Goal: Submit feedback/report problem

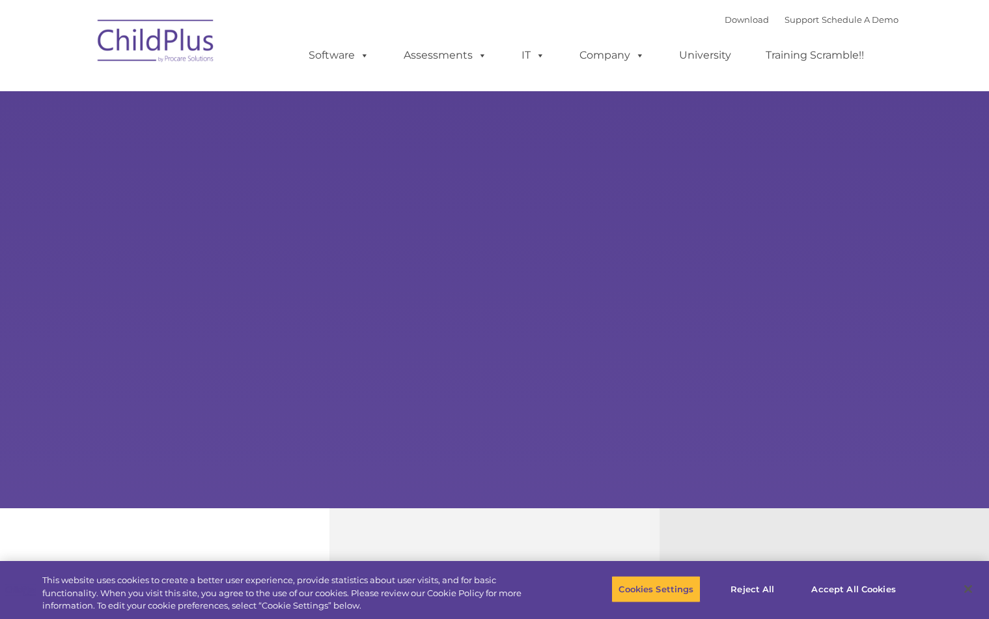
select select "MEDIUM"
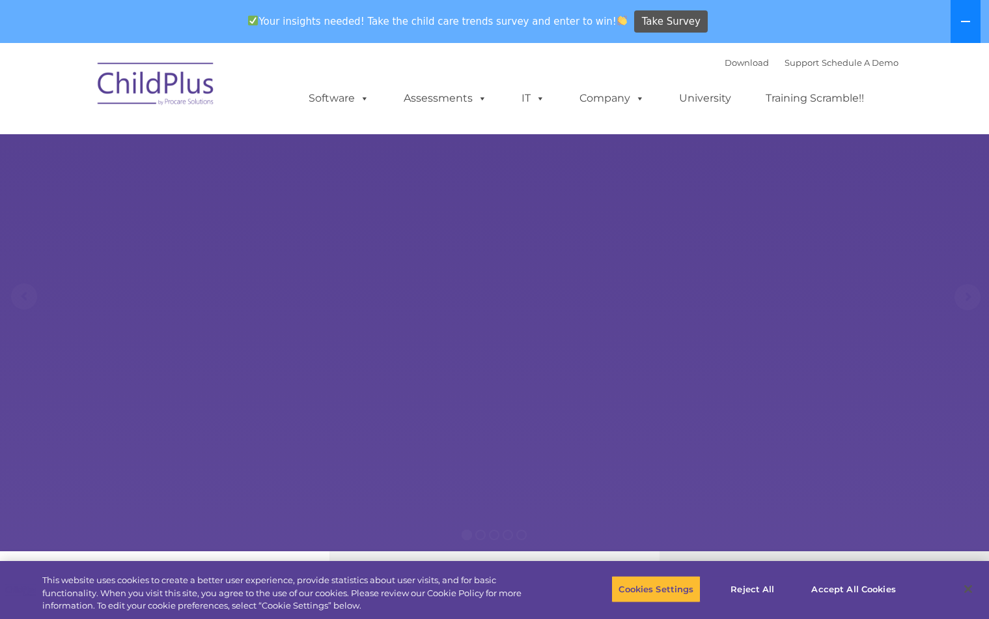
click at [972, 16] on button at bounding box center [966, 21] width 30 height 43
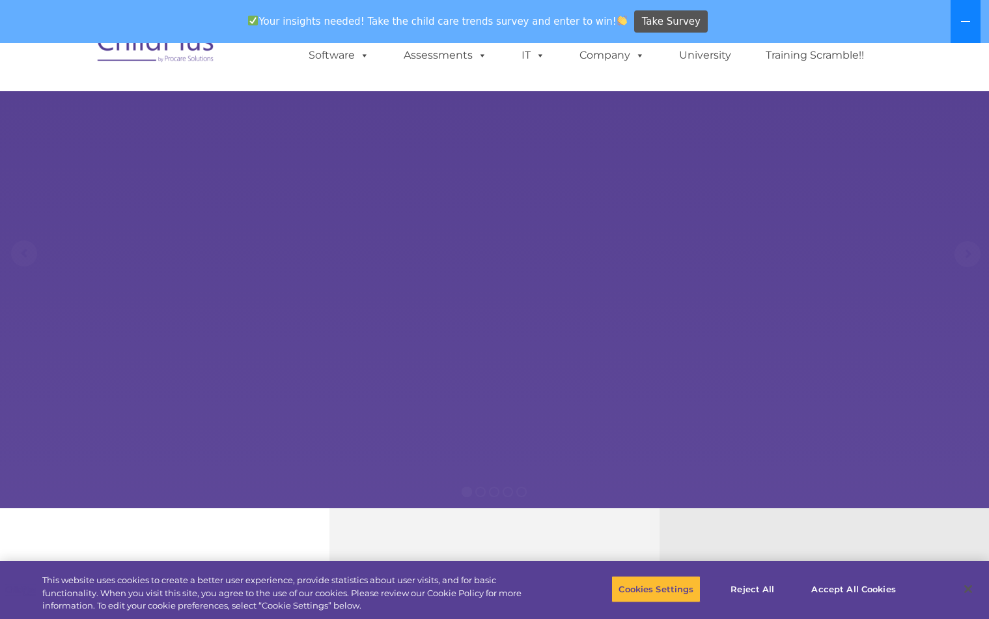
click at [964, 12] on button at bounding box center [966, 21] width 30 height 43
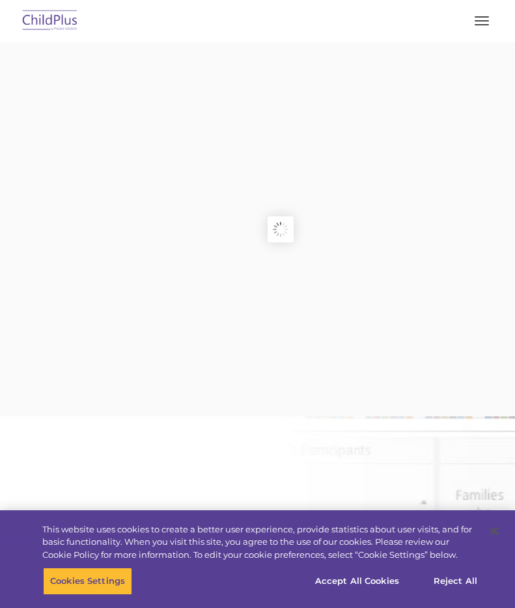
type input ""
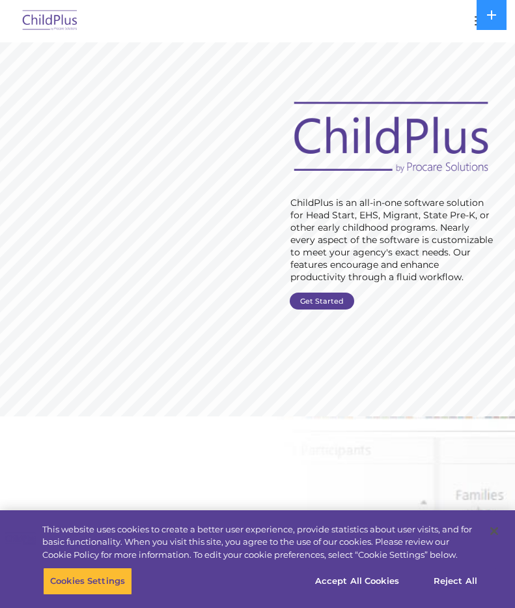
click at [473, 26] on button "button" at bounding box center [481, 20] width 27 height 21
